Goal: Information Seeking & Learning: Learn about a topic

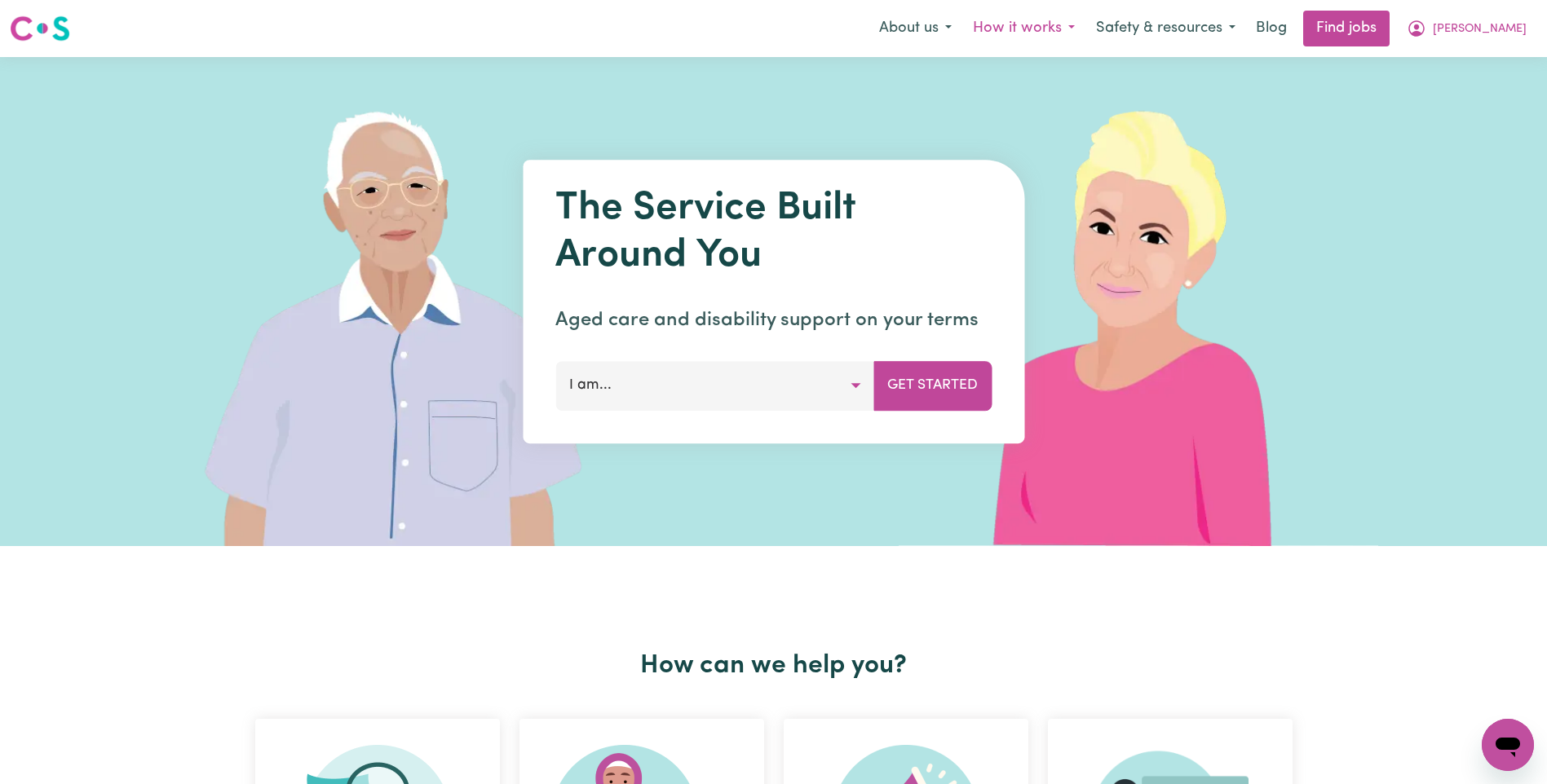
click at [1085, 28] on button "How it works" at bounding box center [1023, 28] width 123 height 34
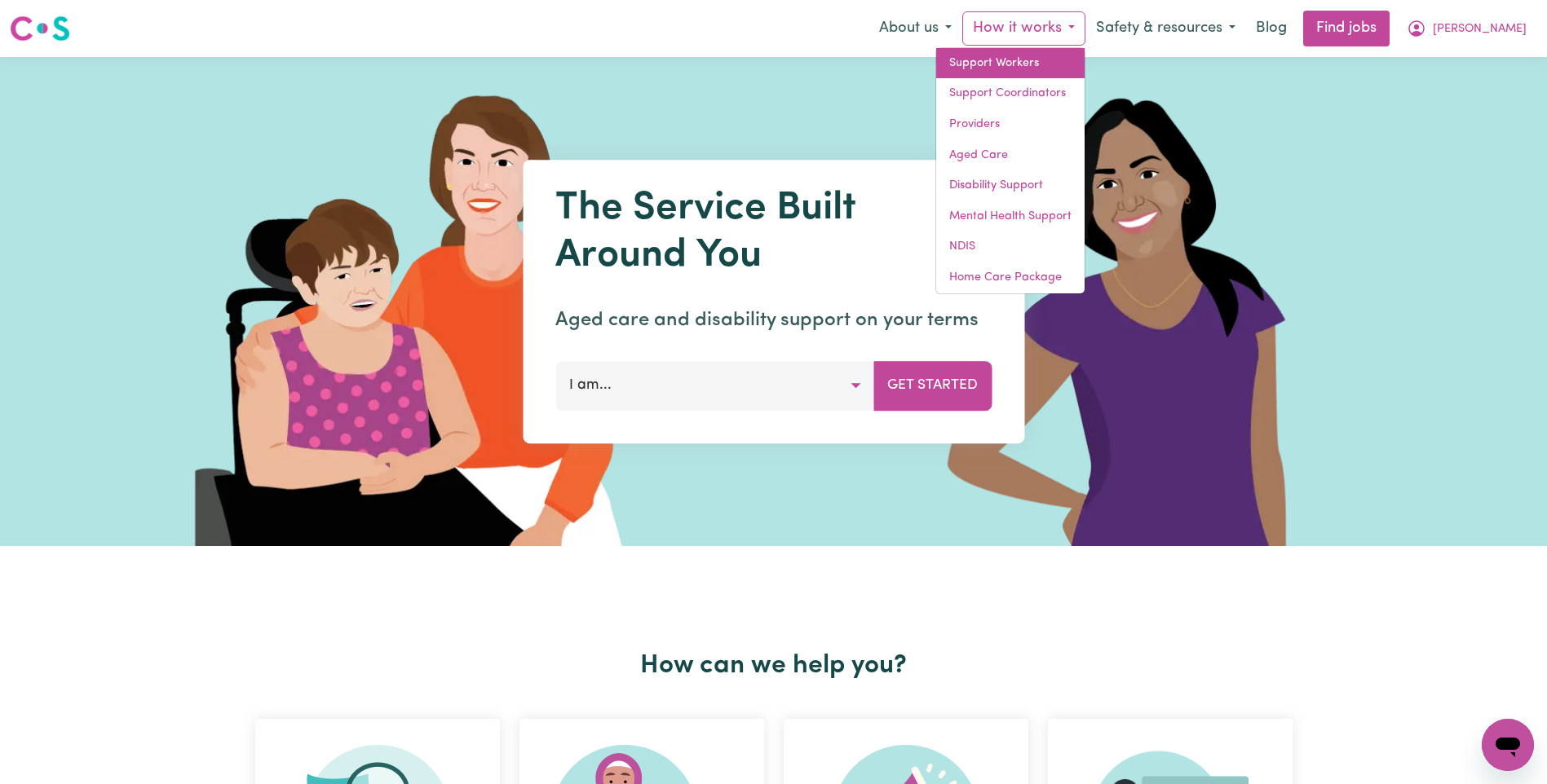
click at [1085, 60] on link "Support Workers" at bounding box center [1010, 63] width 148 height 31
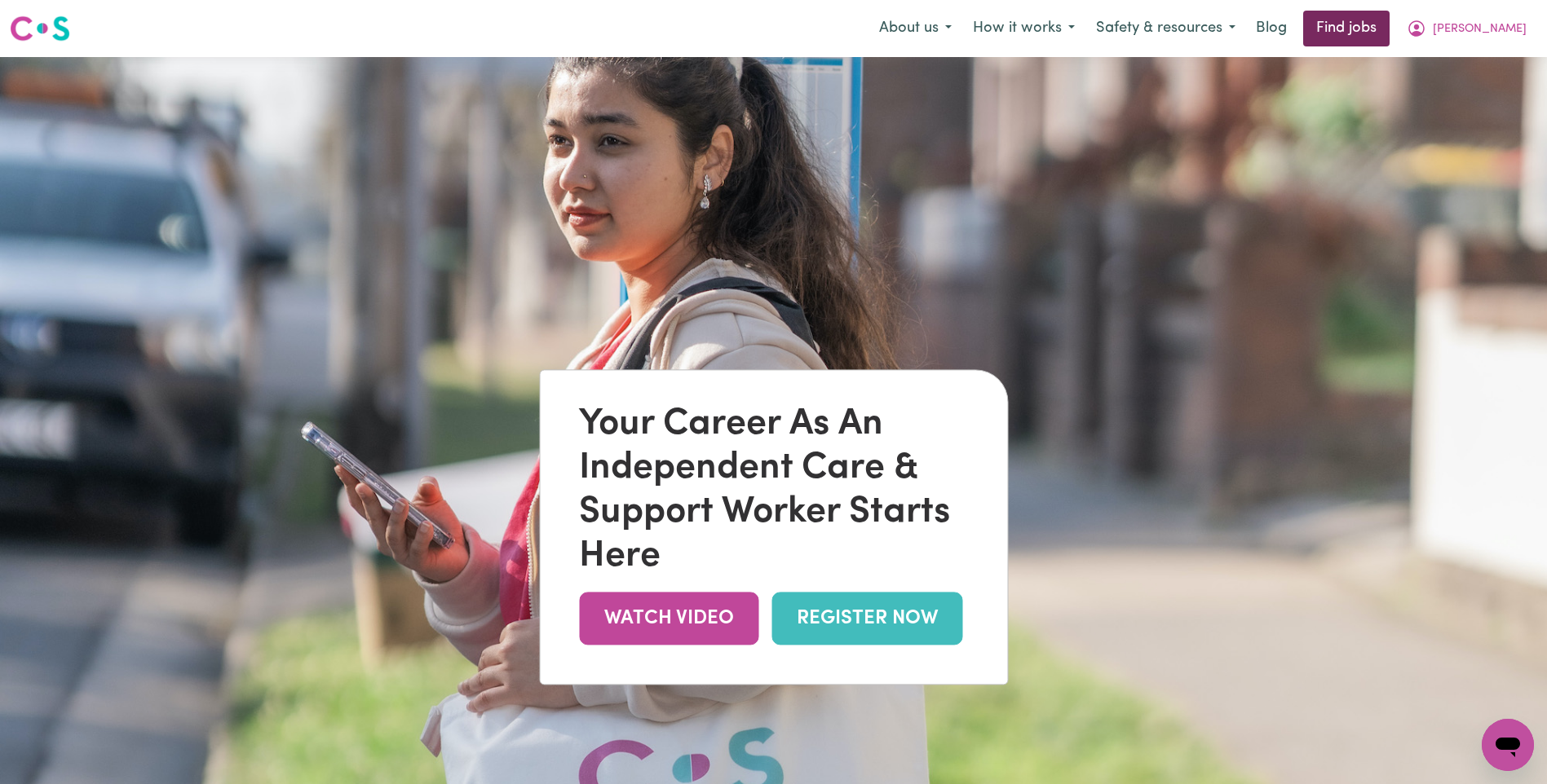
click at [1389, 29] on link "Find jobs" at bounding box center [1347, 28] width 87 height 36
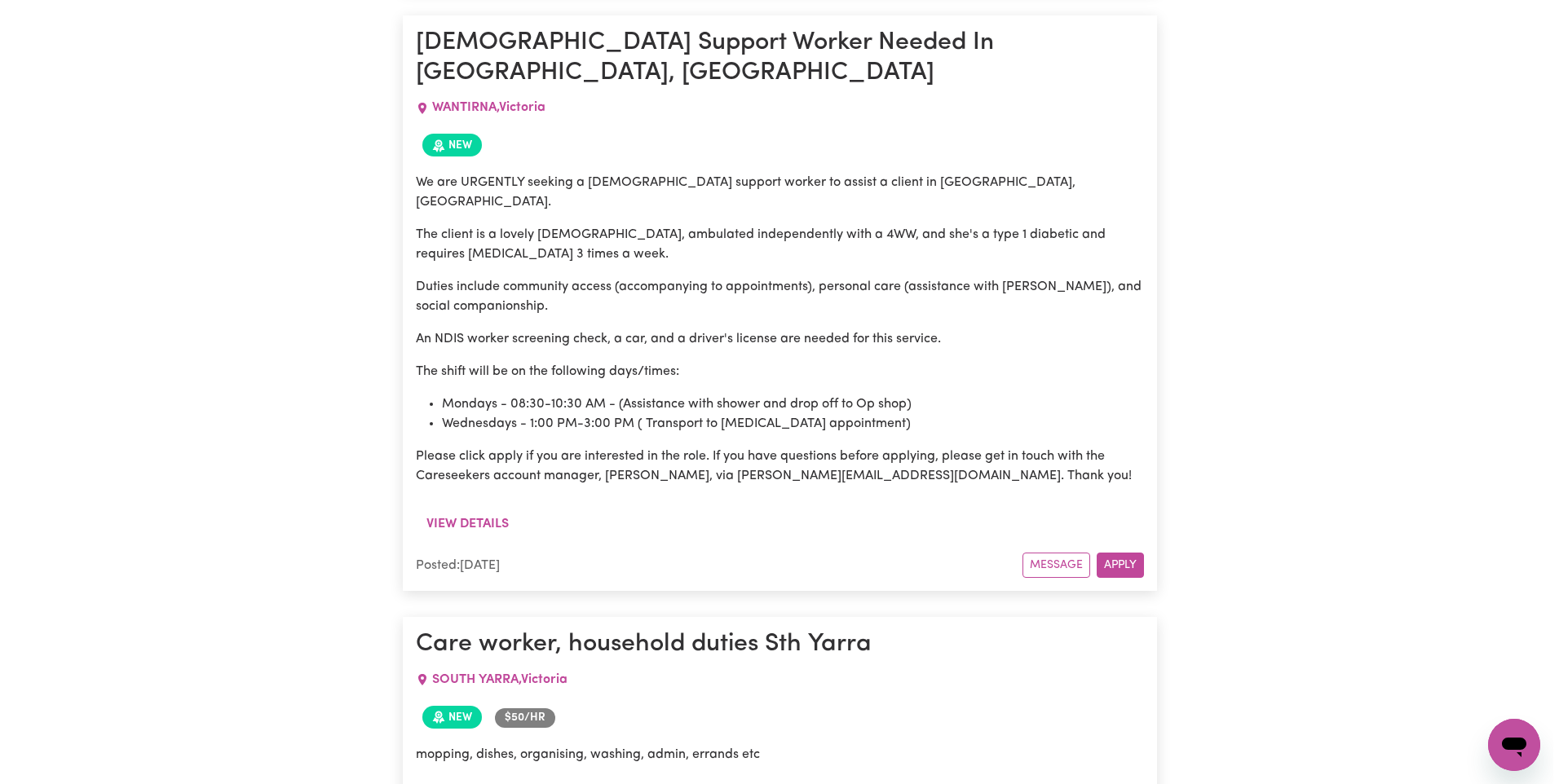
scroll to position [3156, 0]
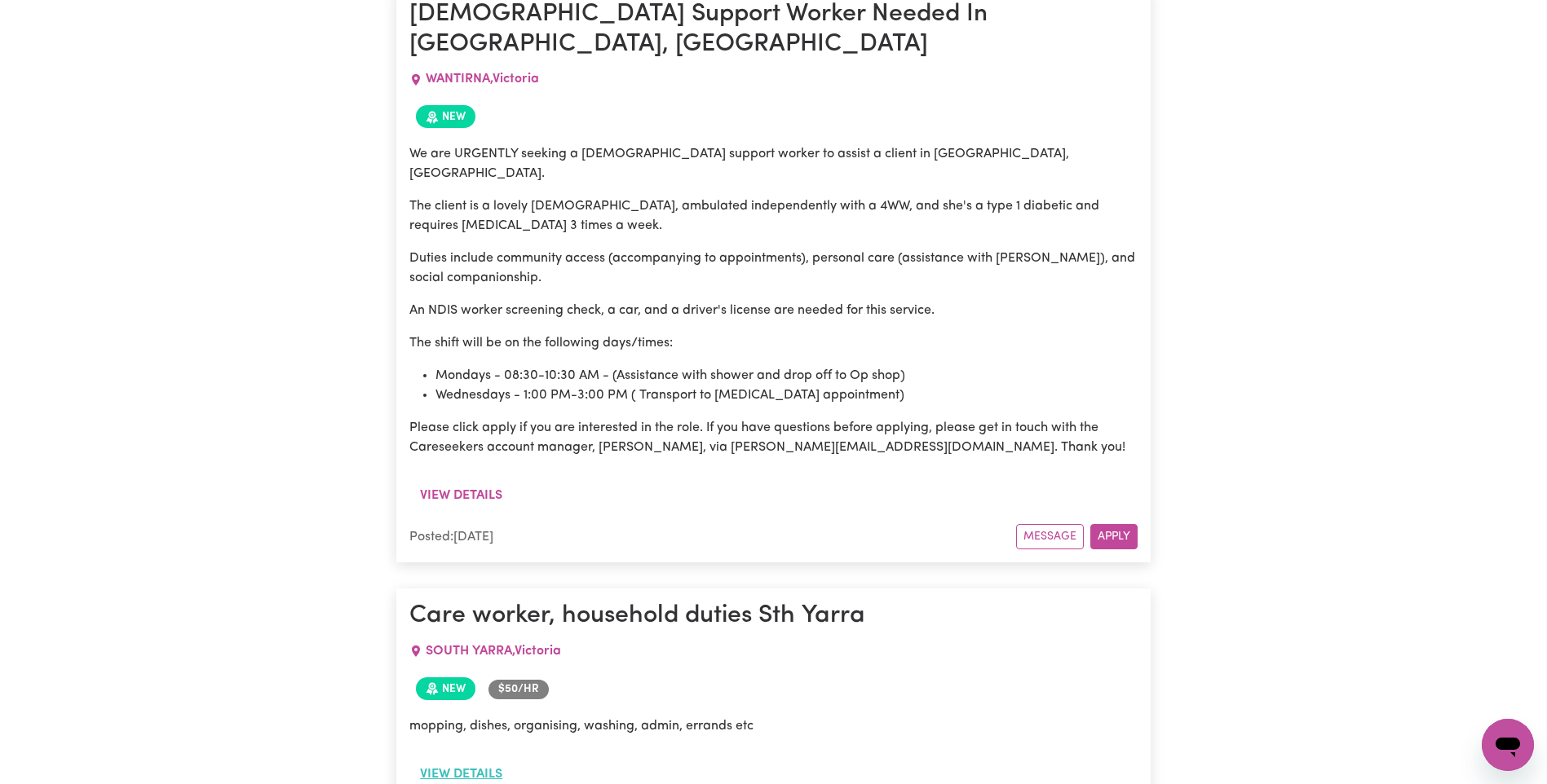
click at [480, 759] on button "View details" at bounding box center [462, 774] width 104 height 31
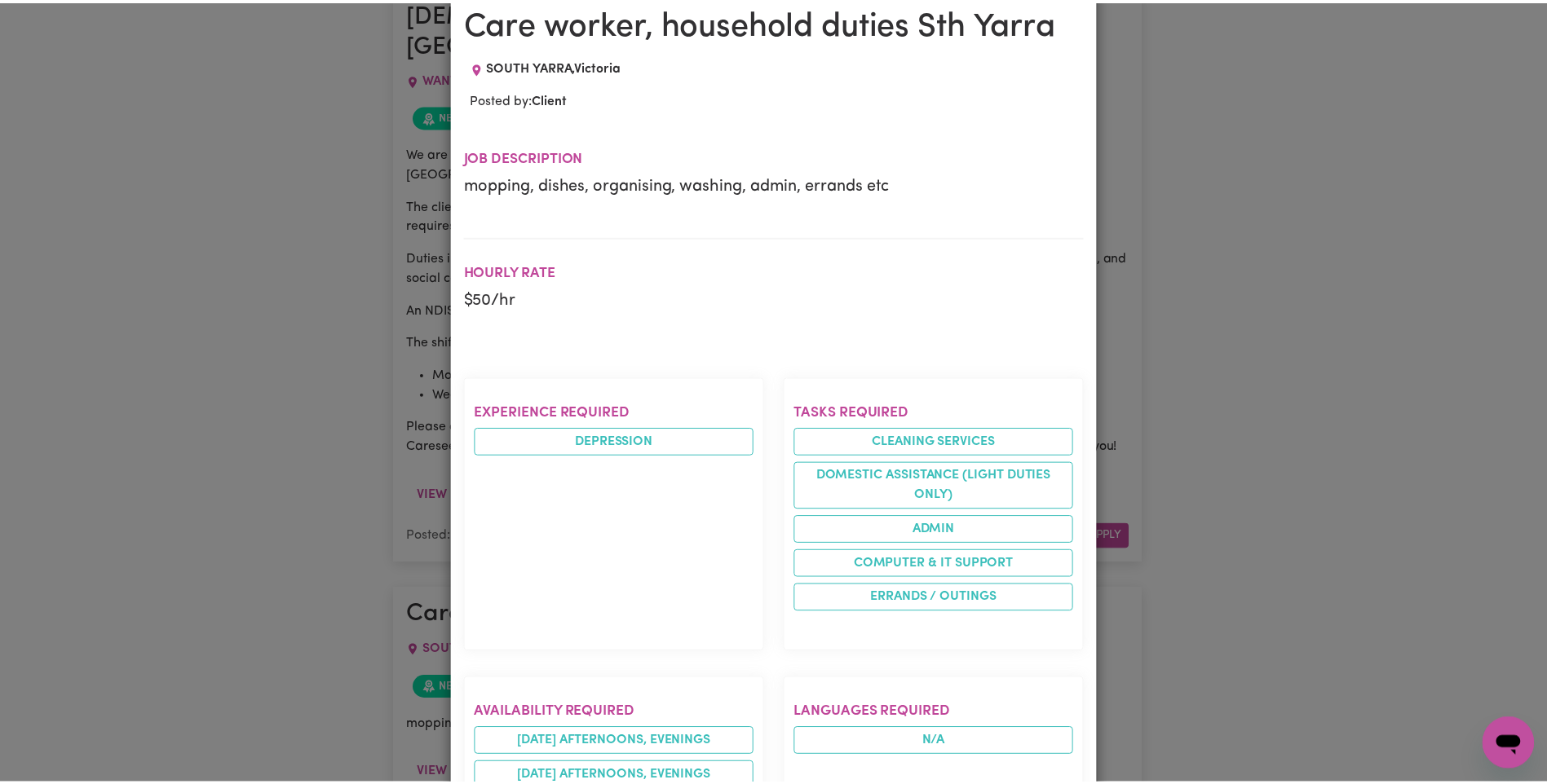
scroll to position [0, 0]
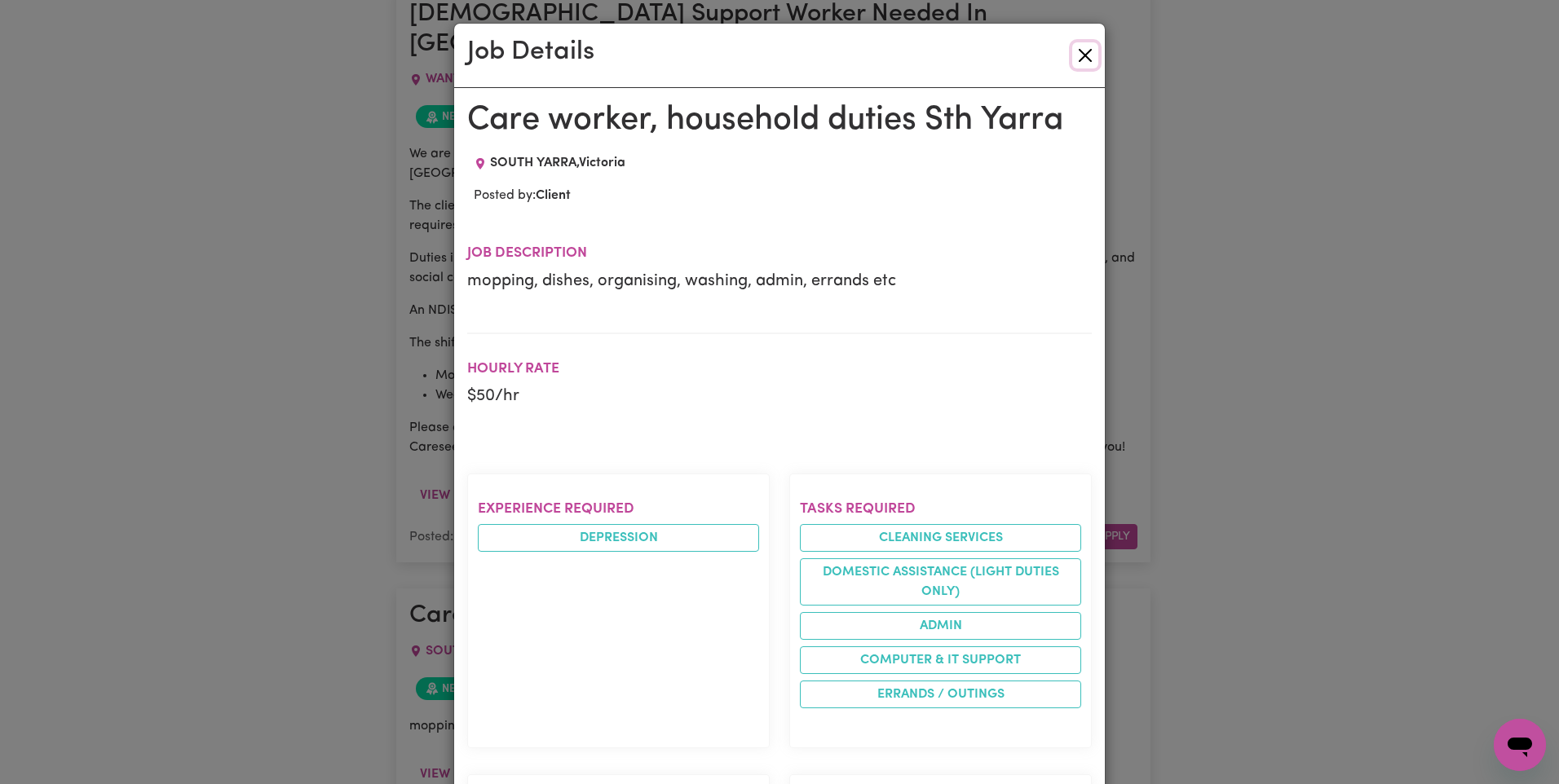
click at [1078, 59] on button "Close" at bounding box center [1085, 56] width 26 height 26
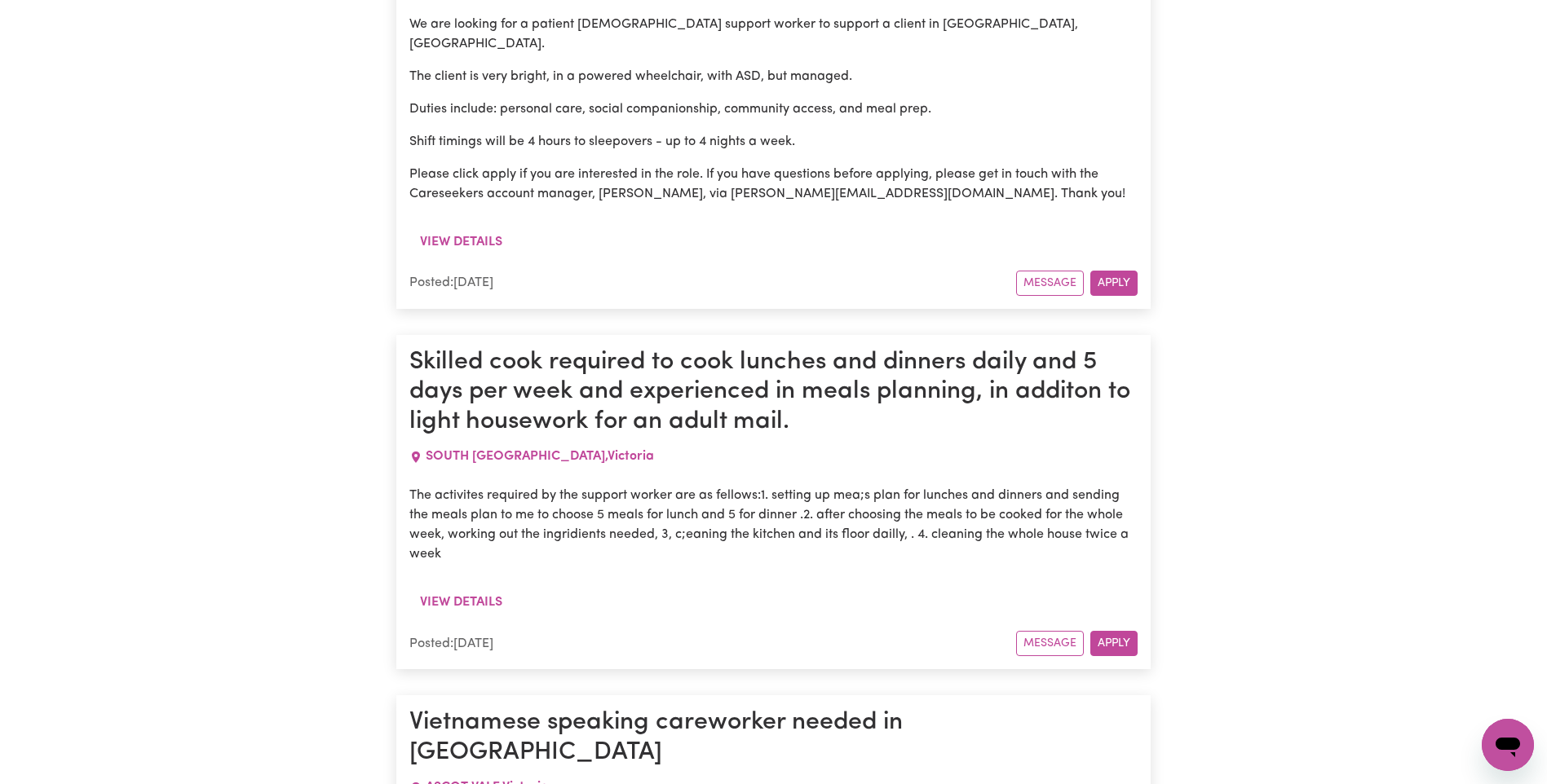
scroll to position [9268, 0]
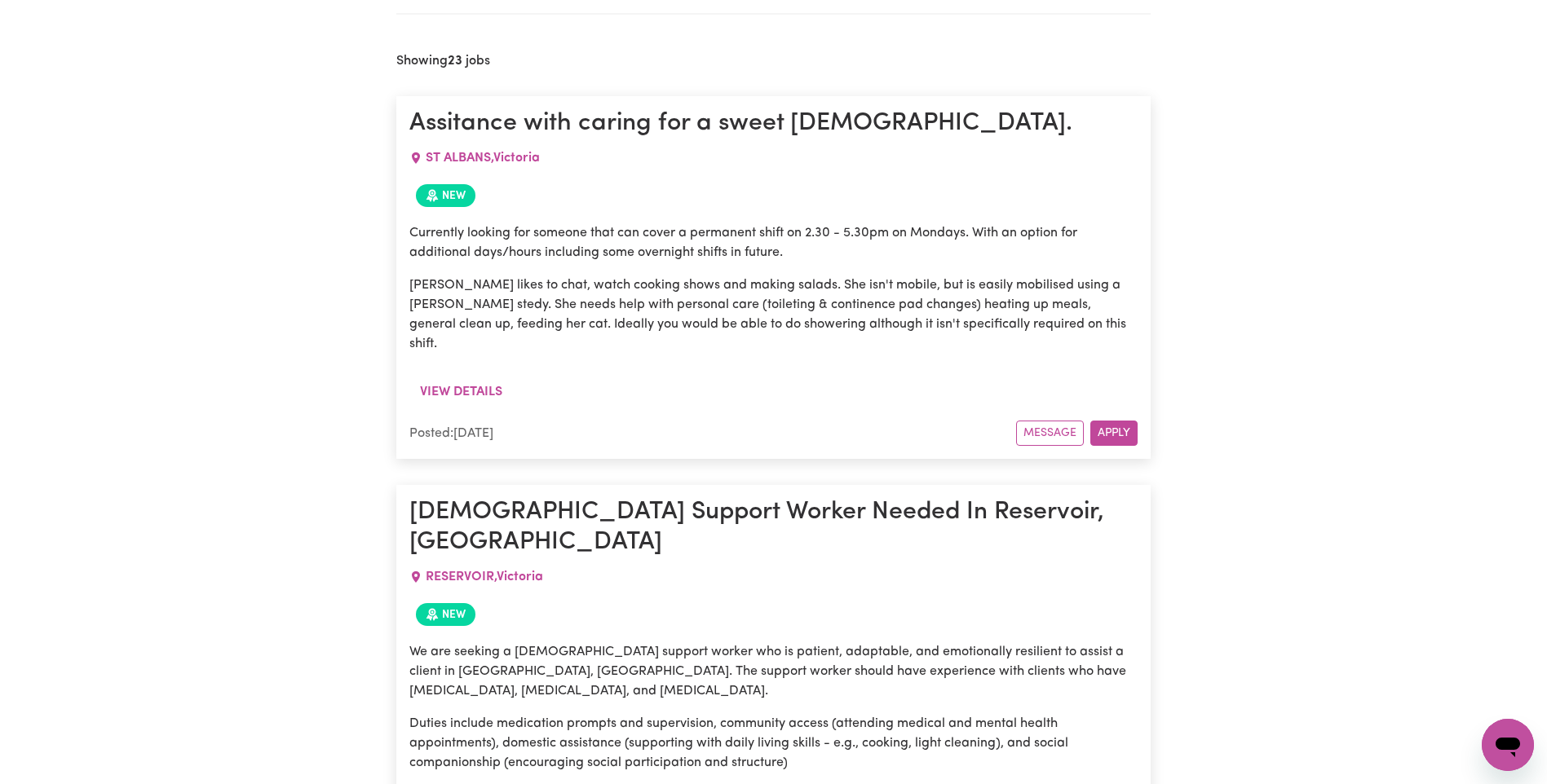
scroll to position [792, 0]
